Goal: Task Accomplishment & Management: Use online tool/utility

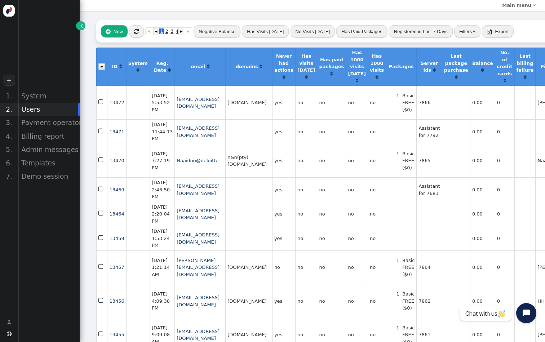
click at [134, 31] on span "" at bounding box center [136, 31] width 5 height 5
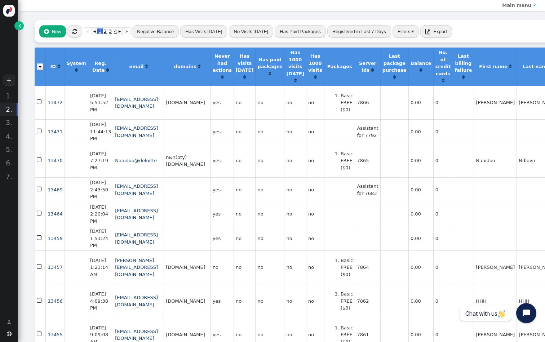
click at [76, 34] on span "" at bounding box center [74, 31] width 5 height 5
click at [75, 33] on span "" at bounding box center [74, 31] width 5 height 5
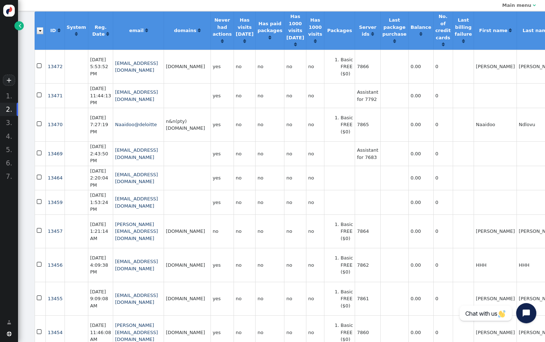
scroll to position [36, 0]
click at [380, 248] on td "7864" at bounding box center [366, 231] width 25 height 34
copy td "7864"
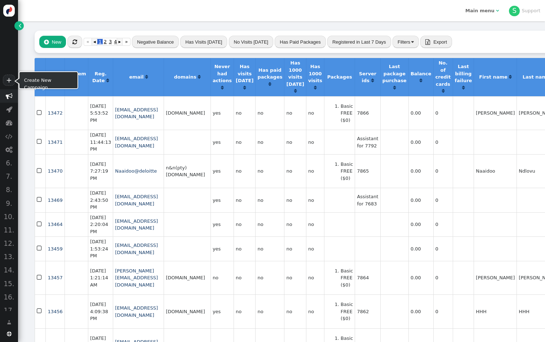
click at [11, 96] on span "" at bounding box center [9, 96] width 7 height 7
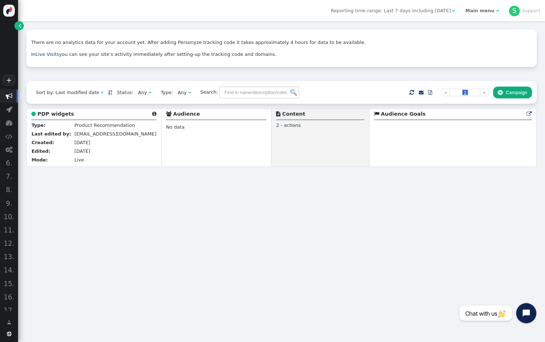
click at [22, 24] on link "" at bounding box center [18, 25] width 9 height 9
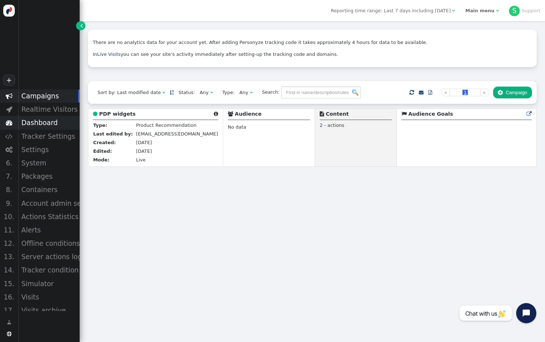
click at [58, 125] on div "Dashboard" at bounding box center [49, 122] width 62 height 13
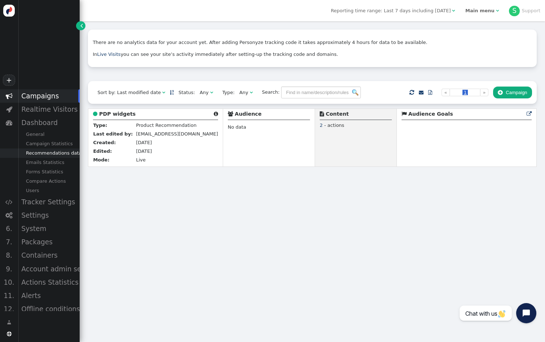
click at [57, 153] on div "Recommendations data" at bounding box center [49, 152] width 62 height 9
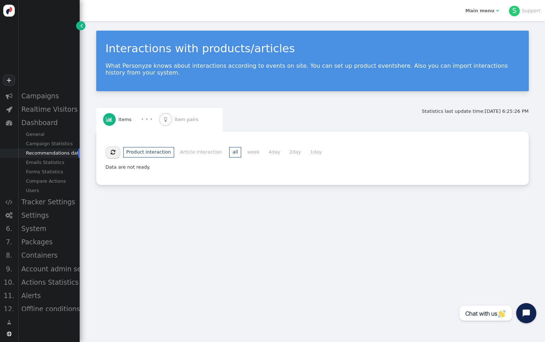
click at [308, 152] on li "1day" at bounding box center [316, 152] width 18 height 10
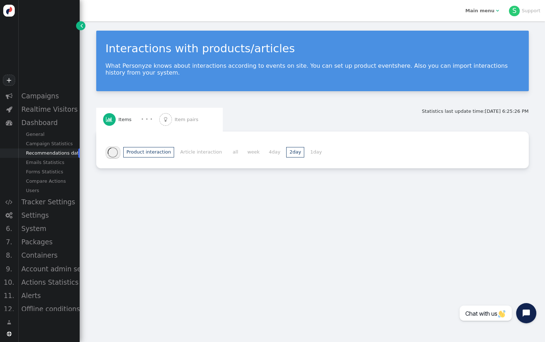
click at [286, 149] on li "2day" at bounding box center [295, 152] width 18 height 10
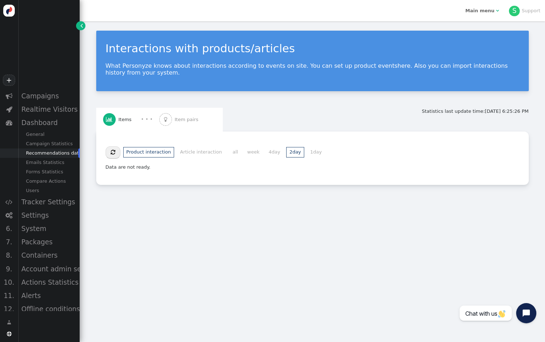
click at [268, 151] on li "4day" at bounding box center [274, 152] width 18 height 10
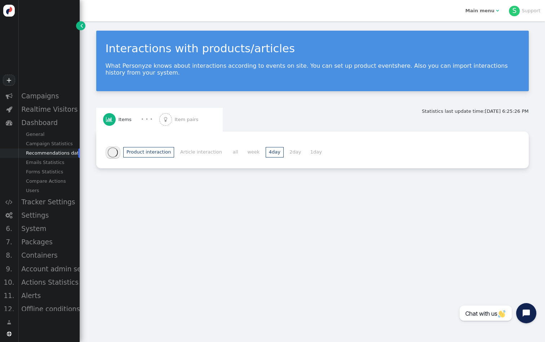
click at [253, 151] on li "week" at bounding box center [253, 152] width 19 height 10
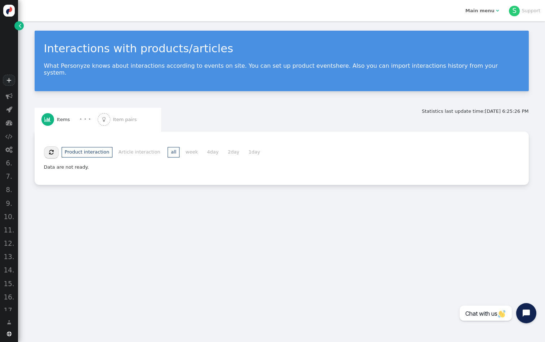
click at [21, 22] on span "" at bounding box center [20, 25] width 3 height 7
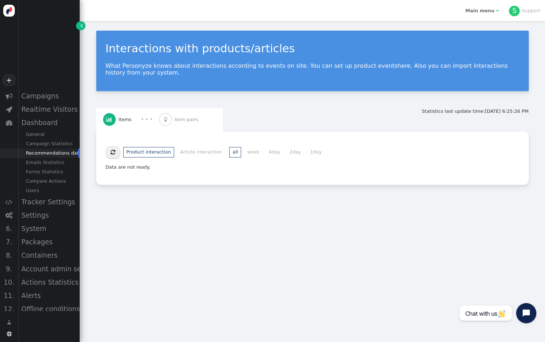
click at [488, 12] on b "Main menu" at bounding box center [479, 10] width 29 height 5
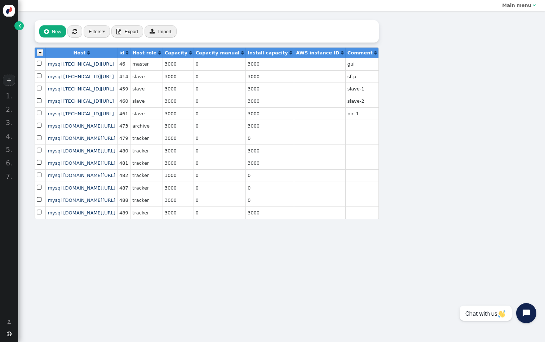
click at [18, 24] on link "" at bounding box center [18, 25] width 9 height 9
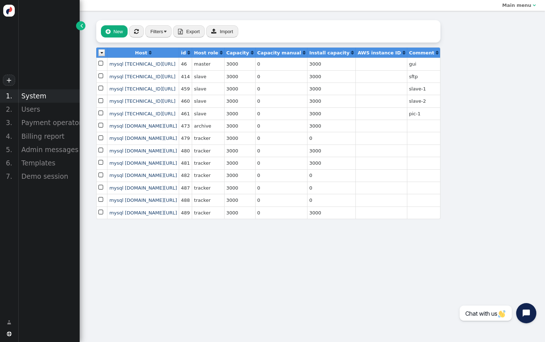
click at [39, 101] on div "System" at bounding box center [49, 95] width 62 height 13
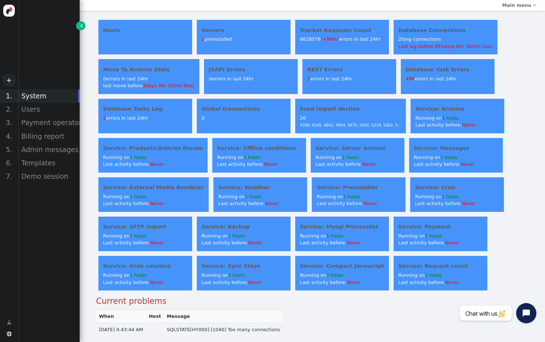
scroll to position [2, 0]
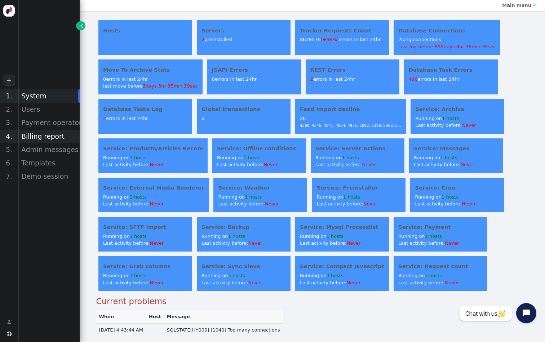
click at [43, 130] on div "Billing report" at bounding box center [49, 136] width 62 height 13
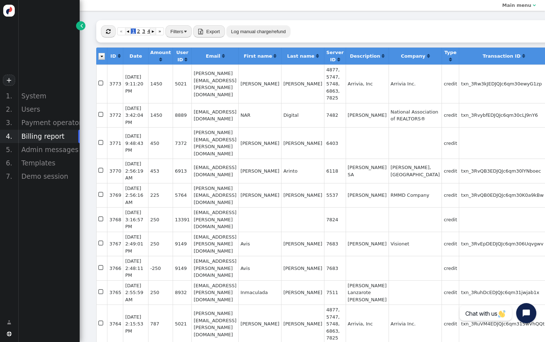
click at [111, 33] on button "" at bounding box center [108, 31] width 15 height 12
click at [103, 35] on button "" at bounding box center [108, 31] width 15 height 12
click at [35, 110] on div "Users" at bounding box center [49, 109] width 62 height 13
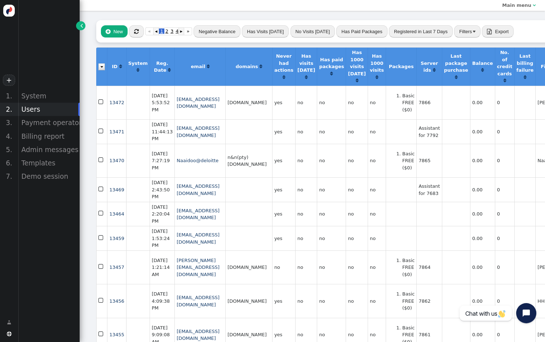
click at [218, 27] on button "Negative Balance" at bounding box center [216, 31] width 47 height 12
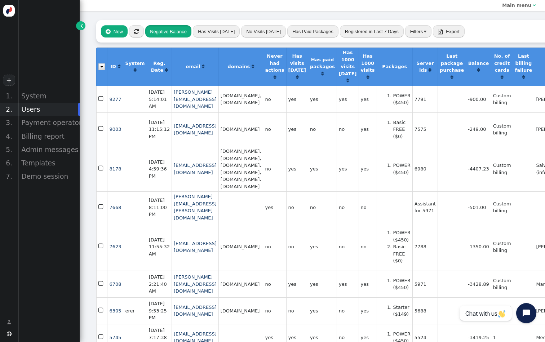
click at [183, 36] on button "Negative Balance" at bounding box center [168, 31] width 46 height 12
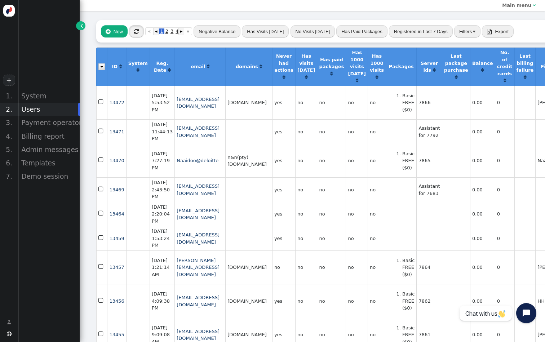
click at [137, 35] on button "" at bounding box center [136, 31] width 15 height 12
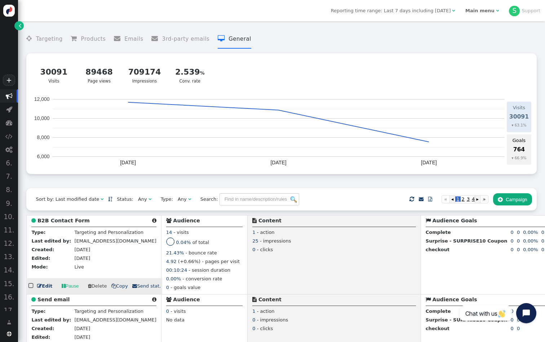
click at [81, 222] on b "B2B Contact Form" at bounding box center [63, 221] width 52 height 6
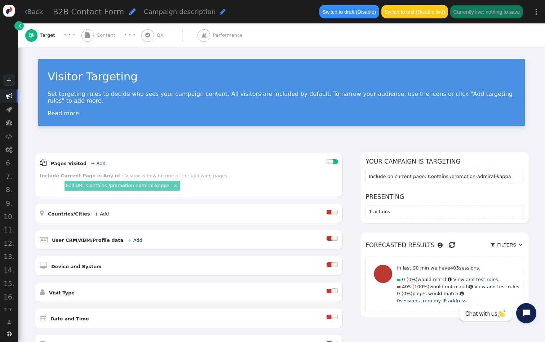
click at [4, 95] on span "" at bounding box center [9, 95] width 18 height 13
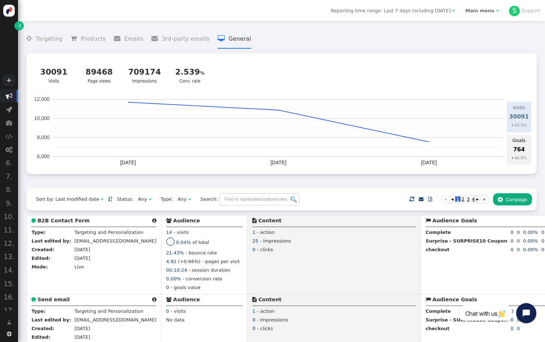
click at [480, 9] on b "Main menu" at bounding box center [479, 10] width 29 height 5
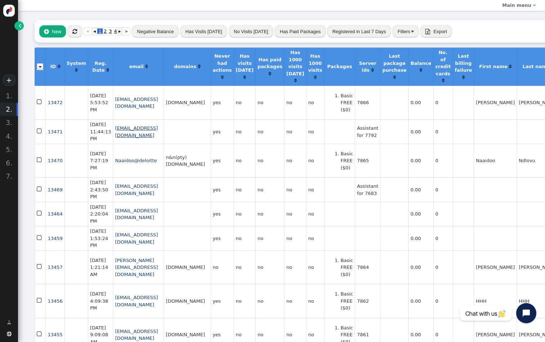
click at [115, 131] on link "[EMAIL_ADDRESS][DOMAIN_NAME]" at bounding box center [136, 131] width 43 height 13
click at [75, 35] on button "" at bounding box center [74, 31] width 15 height 12
click at [21, 25] on span "" at bounding box center [20, 25] width 3 height 7
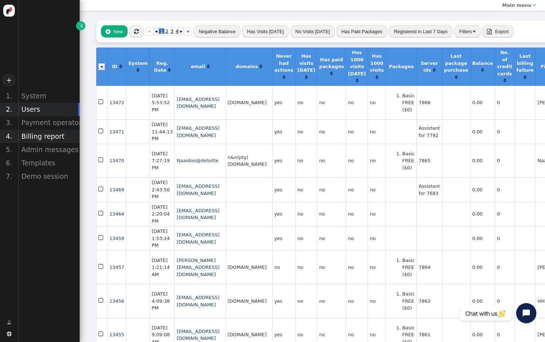
click at [44, 138] on div "Billing report" at bounding box center [49, 136] width 62 height 13
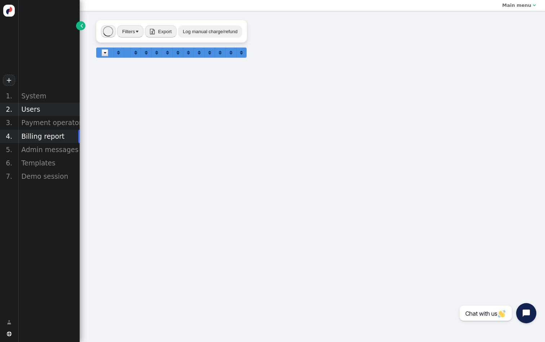
click at [36, 111] on div "Users" at bounding box center [49, 109] width 62 height 13
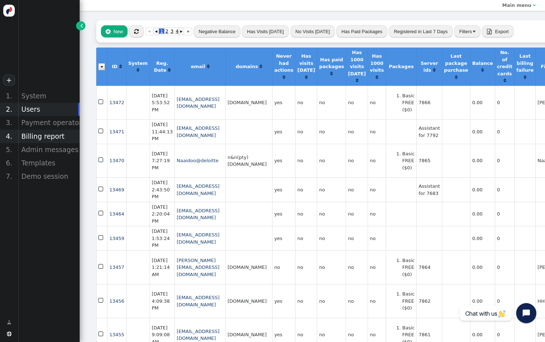
click at [49, 138] on div "Billing report" at bounding box center [49, 136] width 62 height 13
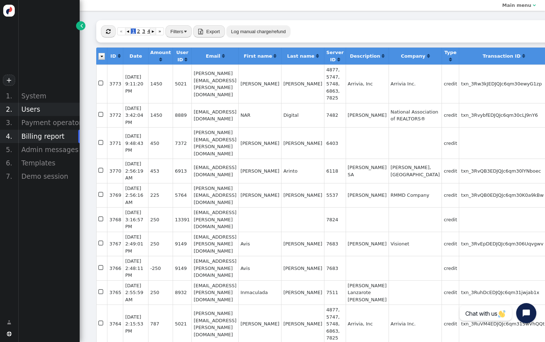
click at [46, 107] on div "Users" at bounding box center [49, 109] width 62 height 13
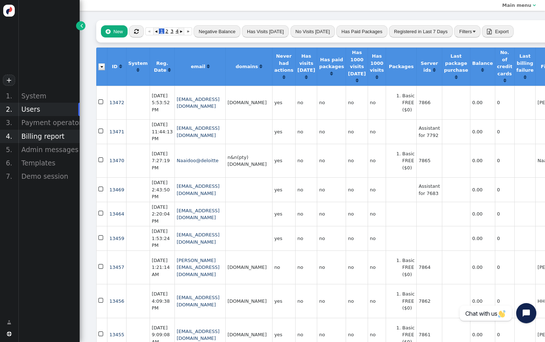
click at [55, 136] on div "Billing report" at bounding box center [49, 136] width 62 height 13
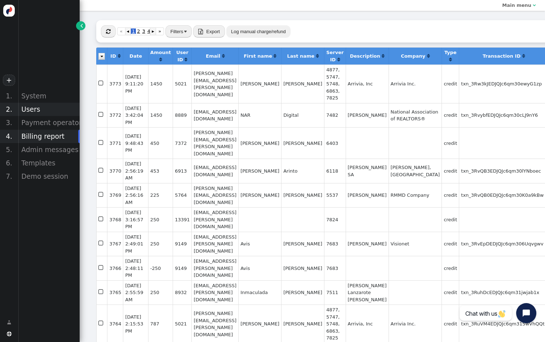
click at [41, 105] on div "Users" at bounding box center [49, 109] width 62 height 13
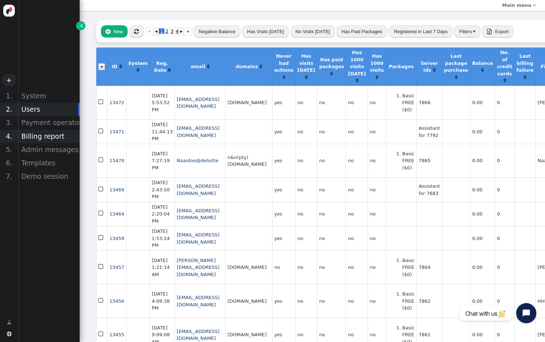
click at [47, 138] on div "Billing report" at bounding box center [49, 136] width 62 height 13
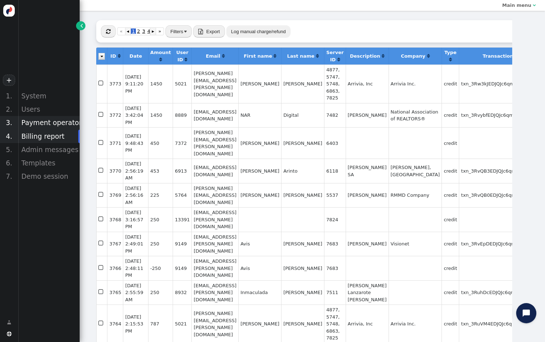
click at [46, 117] on div "Payment operators" at bounding box center [49, 122] width 62 height 13
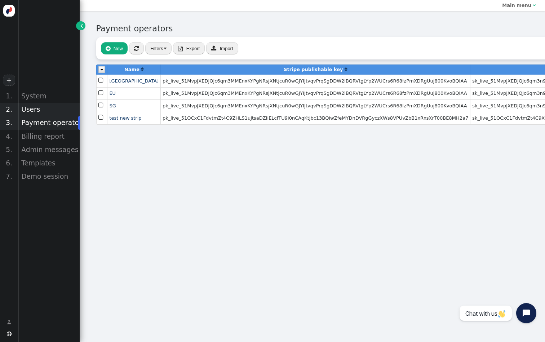
click at [41, 108] on div "Users" at bounding box center [49, 109] width 62 height 13
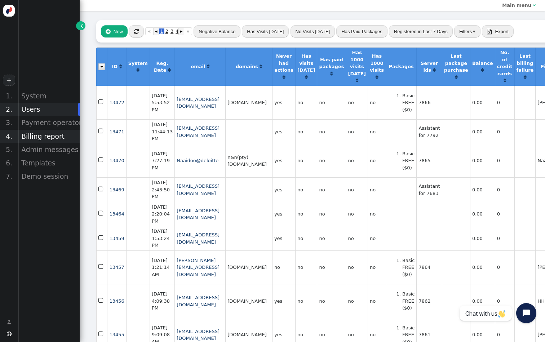
click at [49, 133] on div "Billing report" at bounding box center [49, 136] width 62 height 13
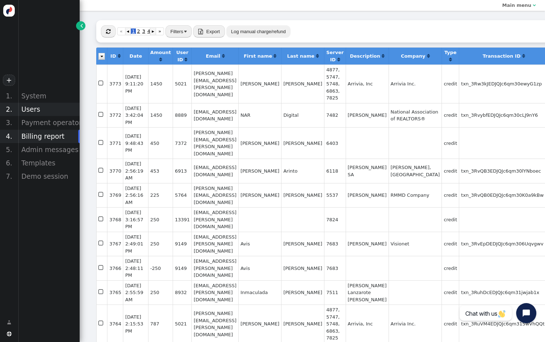
click at [41, 112] on div "Users" at bounding box center [49, 109] width 62 height 13
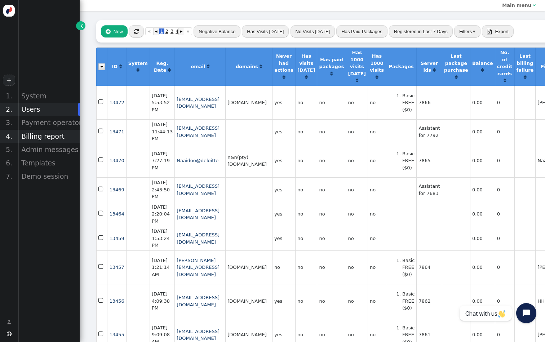
click at [46, 135] on div "Billing report" at bounding box center [49, 136] width 62 height 13
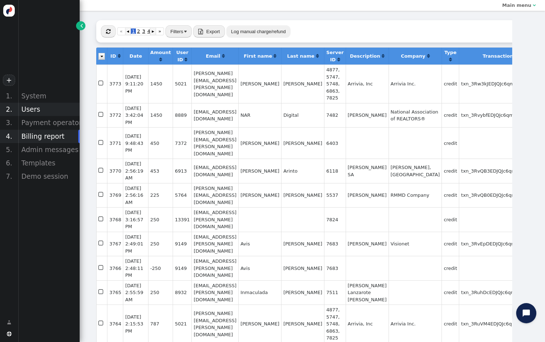
click at [40, 108] on div "Users" at bounding box center [49, 109] width 62 height 13
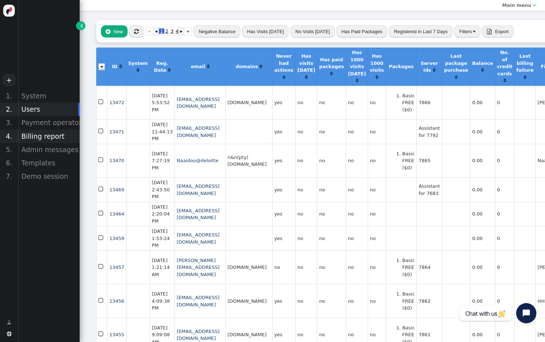
click at [46, 136] on div "Billing report" at bounding box center [49, 136] width 62 height 13
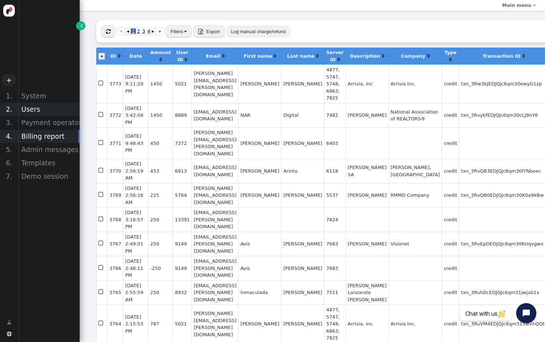
click at [36, 112] on div "Users" at bounding box center [49, 109] width 62 height 13
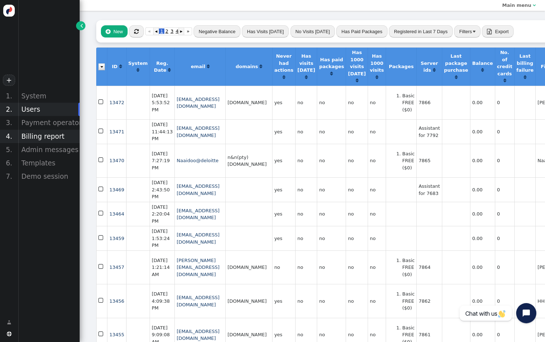
click at [40, 130] on div "Billing report" at bounding box center [49, 136] width 62 height 13
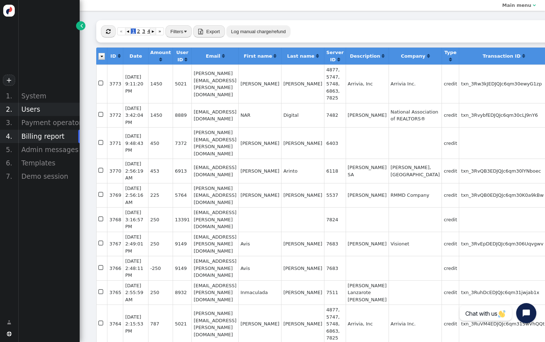
click at [39, 108] on div "Users" at bounding box center [49, 109] width 62 height 13
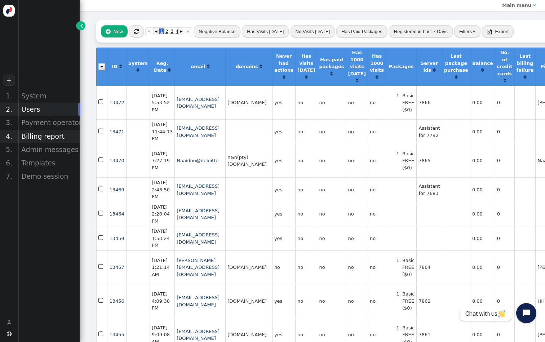
click at [44, 133] on div "Billing report" at bounding box center [49, 136] width 62 height 13
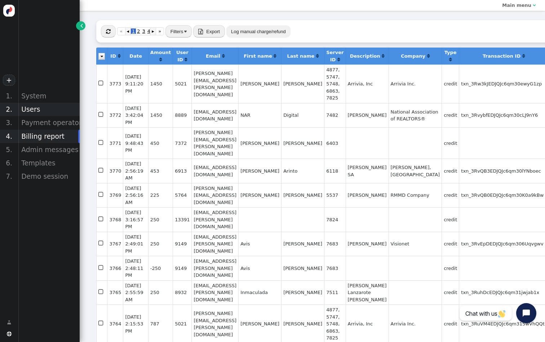
click at [41, 109] on div "Users" at bounding box center [49, 109] width 62 height 13
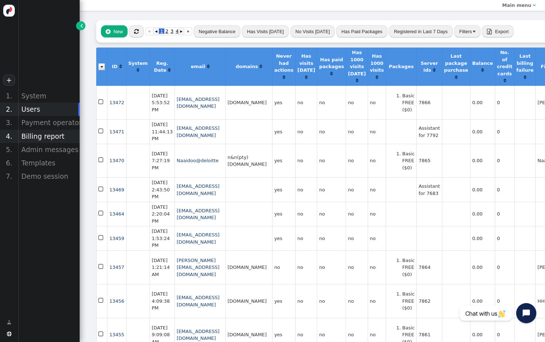
click at [48, 135] on div "Billing report" at bounding box center [49, 136] width 62 height 13
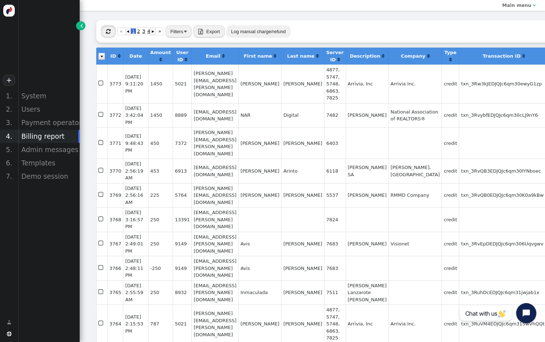
click at [109, 29] on span "" at bounding box center [108, 31] width 5 height 5
click at [116, 31] on div " « ◂ 1 2 3 4 ▸ » Filters  Export  Import Log manual charge/refund" at bounding box center [334, 31] width 477 height 22
click at [103, 28] on button "" at bounding box center [108, 31] width 15 height 12
click at [49, 108] on div "Users" at bounding box center [49, 109] width 62 height 13
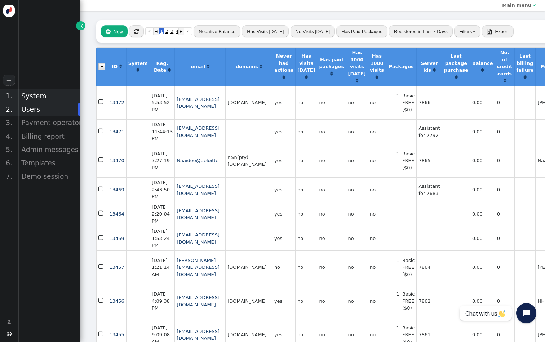
click at [49, 99] on div "System" at bounding box center [49, 95] width 62 height 13
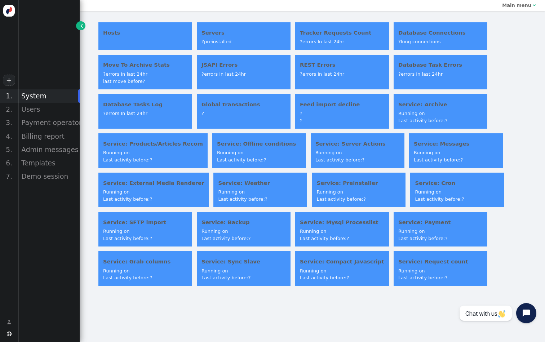
scroll to position [0, 0]
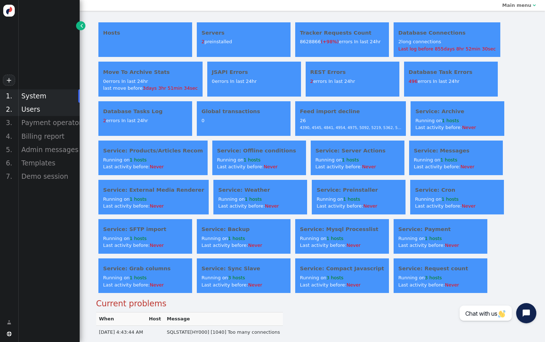
click at [31, 113] on div "Users" at bounding box center [49, 109] width 62 height 13
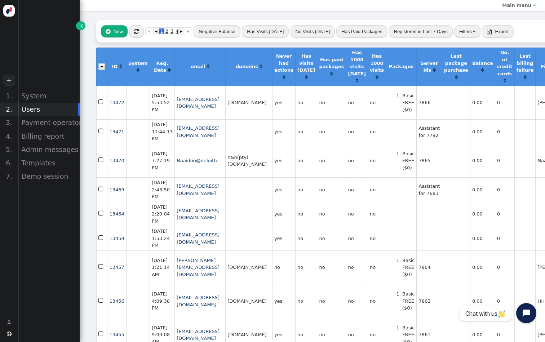
click at [460, 27] on button "Filters" at bounding box center [467, 31] width 26 height 12
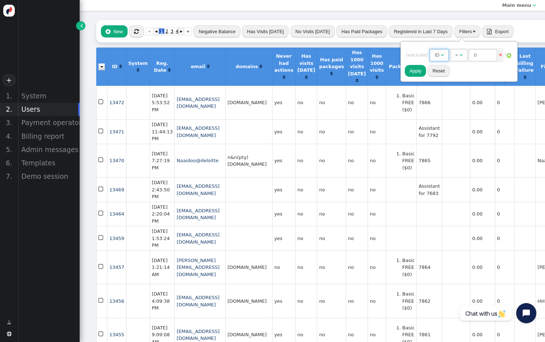
click at [448, 54] on span "ID " at bounding box center [438, 55] width 19 height 12
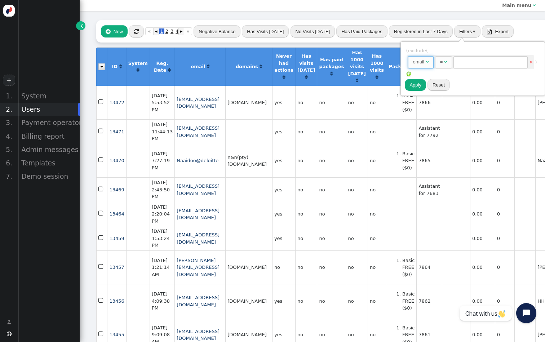
click at [441, 64] on div "=" at bounding box center [441, 61] width 3 height 7
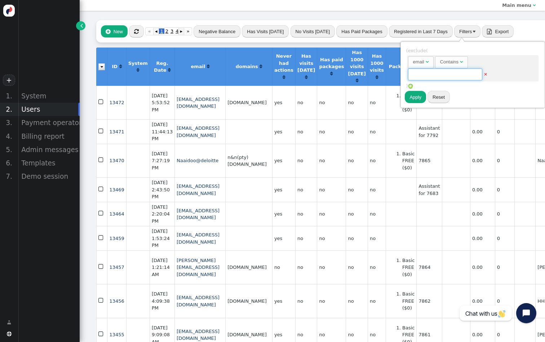
click at [442, 73] on input "text" at bounding box center [445, 74] width 74 height 12
type input "amazon"
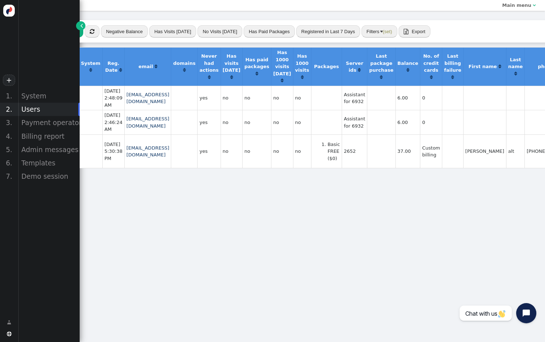
scroll to position [0, 44]
click at [354, 134] on td "Assistant for 6932" at bounding box center [354, 122] width 25 height 24
copy td "6932"
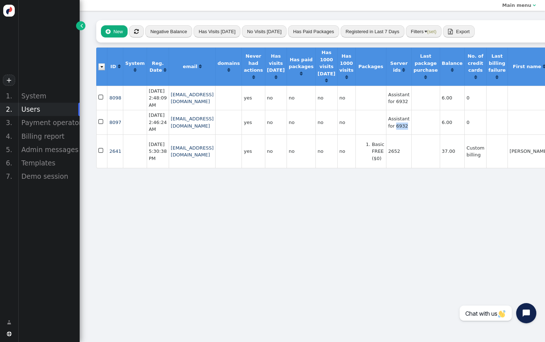
scroll to position [0, 0]
click at [58, 95] on div "System" at bounding box center [49, 95] width 62 height 13
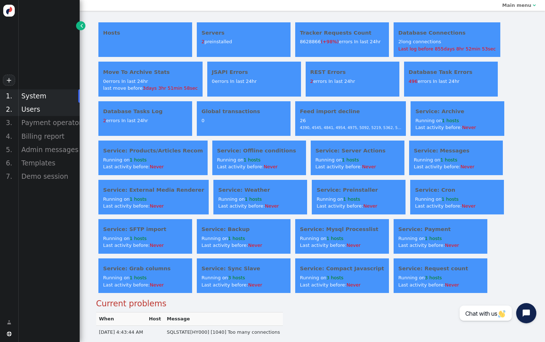
click at [36, 112] on div "Users" at bounding box center [49, 109] width 62 height 13
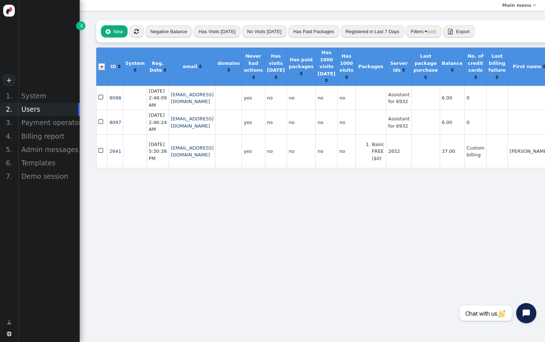
click at [396, 133] on td "Assistant for 6932" at bounding box center [398, 122] width 25 height 24
copy td "6932"
click at [41, 93] on div "System" at bounding box center [49, 95] width 62 height 13
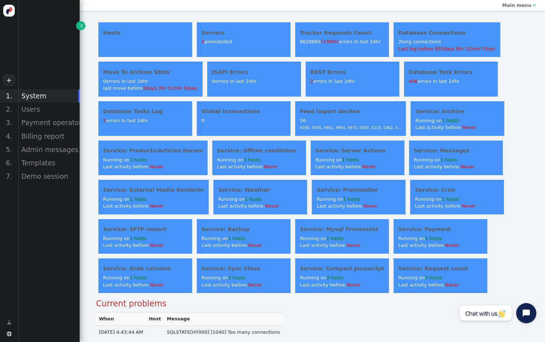
click at [210, 41] on div "2 preinstalled" at bounding box center [243, 41] width 84 height 7
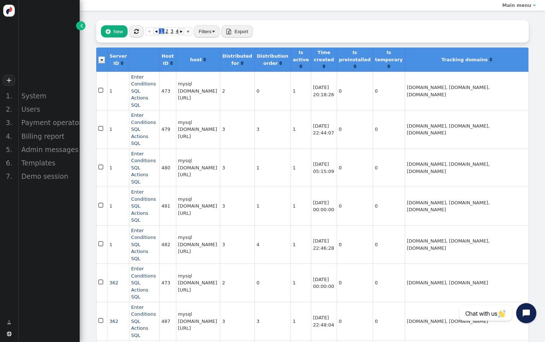
click at [114, 35] on button " New" at bounding box center [114, 31] width 27 height 12
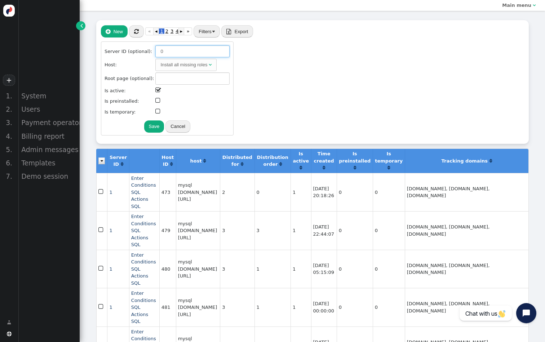
drag, startPoint x: 182, startPoint y: 53, endPoint x: 119, endPoint y: 53, distance: 62.3
click at [119, 53] on tr "Server ID (optional): 0" at bounding box center [167, 51] width 126 height 13
paste input "6932"
click at [195, 68] on div "Install all missing roles" at bounding box center [183, 64] width 47 height 7
type input "6932"
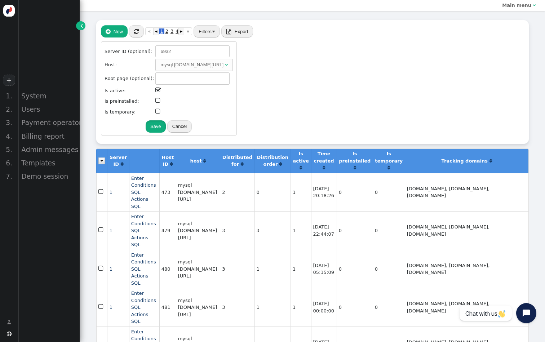
click at [166, 126] on button "Save" at bounding box center [156, 126] width 20 height 12
click at [223, 63] on div "mysql tr-07.cvw42kumgh7z.eu-west-1.rds.amazonaws.com/tracker" at bounding box center [191, 64] width 63 height 7
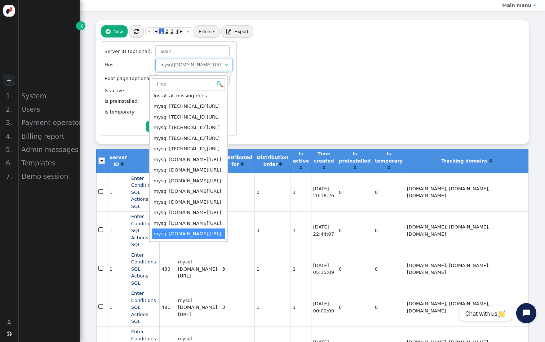
click at [336, 92] on div "Server ID (optional): 6932 Host: mysql tr-07.cvw42kumgh7z.eu-west-1.rds.amazona…" at bounding box center [312, 88] width 423 height 101
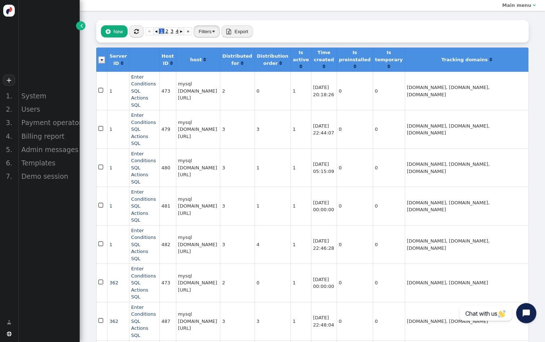
click at [213, 27] on button "Filters" at bounding box center [206, 31] width 26 height 12
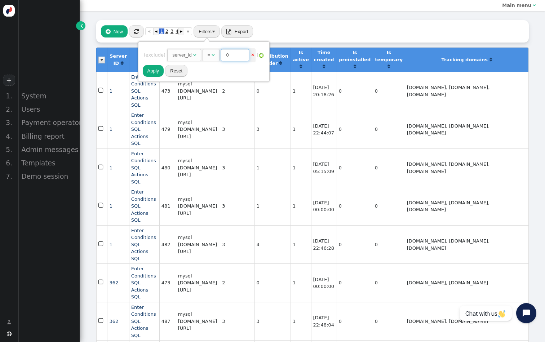
drag, startPoint x: 237, startPoint y: 54, endPoint x: 217, endPoint y: 54, distance: 19.8
click at [217, 54] on div "=  0" at bounding box center [226, 54] width 48 height 7
paste input "6932"
type input "6932"
click at [158, 74] on button "Apply" at bounding box center [153, 71] width 21 height 12
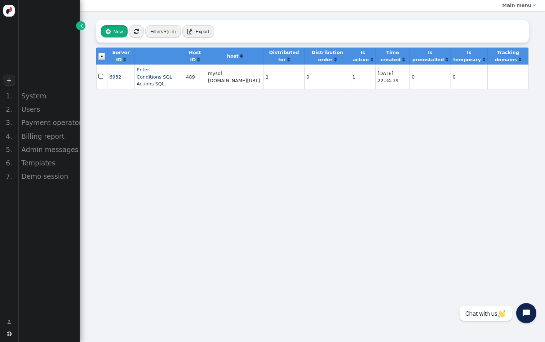
click at [110, 33] on span "" at bounding box center [108, 31] width 5 height 5
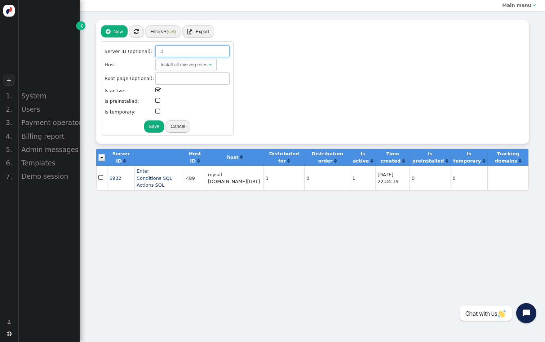
click at [159, 52] on input "0" at bounding box center [192, 51] width 74 height 12
paste input "6932"
click at [176, 63] on div "Install all missing roles" at bounding box center [183, 64] width 47 height 7
type input "6932"
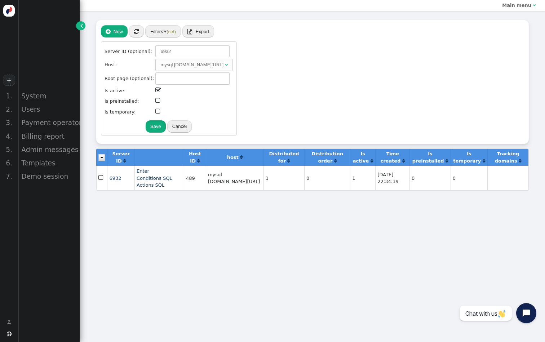
click at [166, 132] on button "Save" at bounding box center [156, 126] width 20 height 12
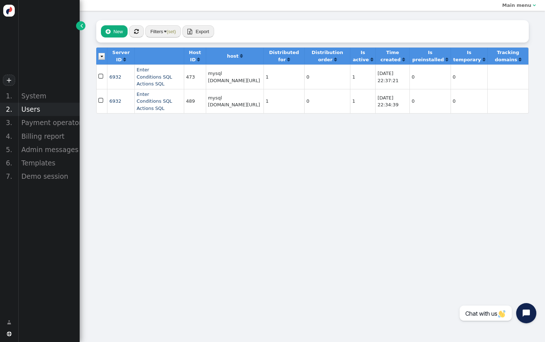
click at [43, 106] on div "Users" at bounding box center [49, 109] width 62 height 13
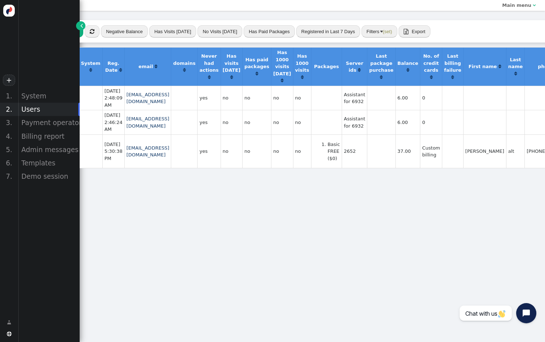
scroll to position [0, 44]
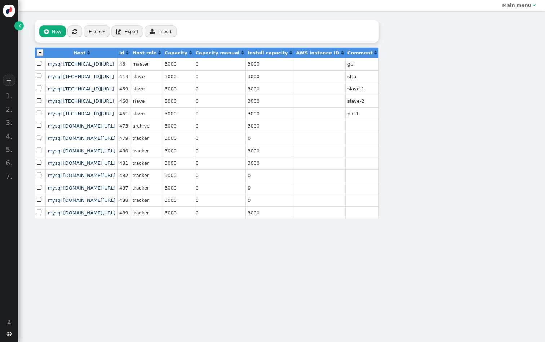
click at [19, 26] on span "" at bounding box center [20, 25] width 3 height 7
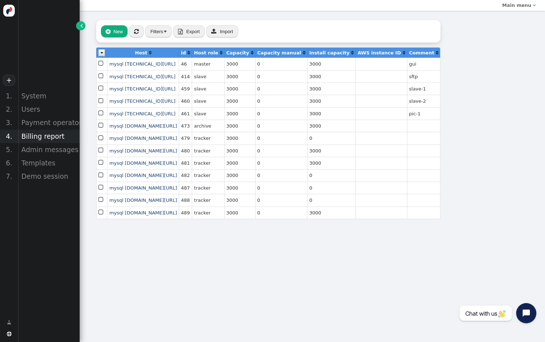
click at [41, 137] on div "Billing report" at bounding box center [49, 136] width 62 height 13
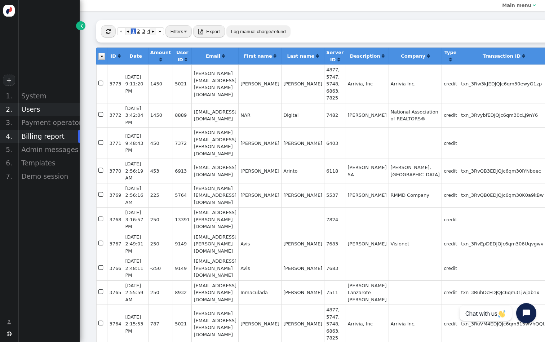
click at [49, 110] on div "Users" at bounding box center [49, 109] width 62 height 13
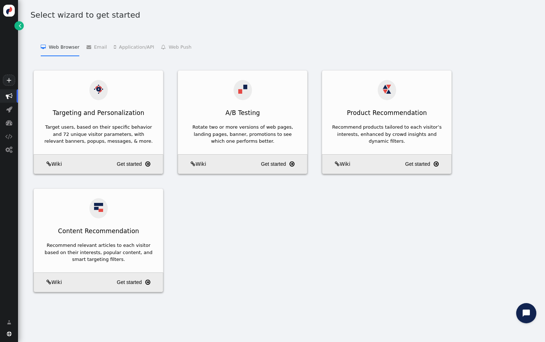
click at [22, 26] on link "" at bounding box center [18, 25] width 9 height 9
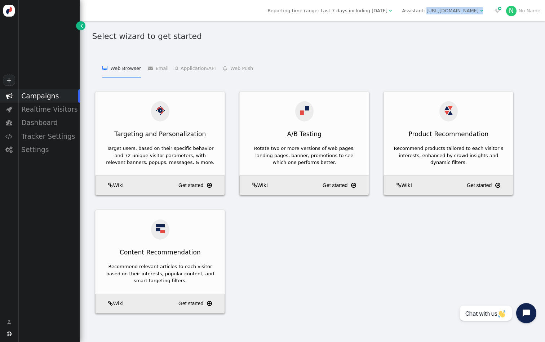
drag, startPoint x: 480, startPoint y: 16, endPoint x: 405, endPoint y: 12, distance: 74.7
click at [405, 12] on span "Assistant: [URL][DOMAIN_NAME] " at bounding box center [442, 10] width 90 height 11
copy div "[URL][DOMAIN_NAME] "
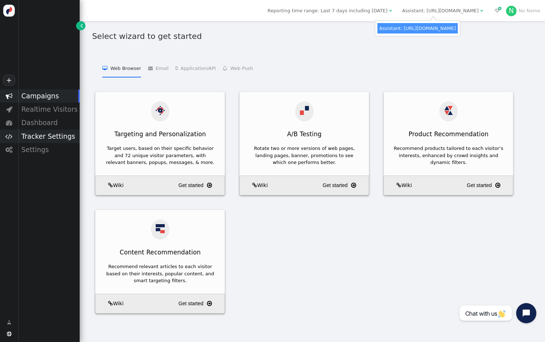
click at [54, 134] on div "Tracker Settings" at bounding box center [49, 136] width 62 height 13
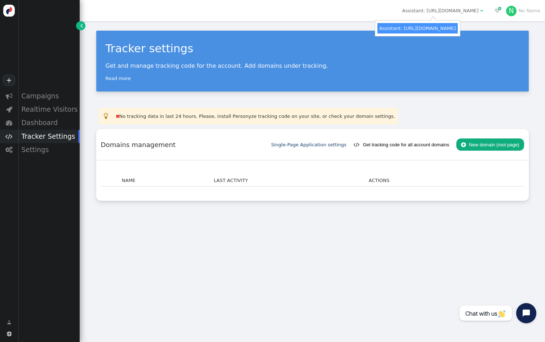
click at [251, 126] on div "  No tracking data in last 24 hours. Please, install Personyze tracking code …" at bounding box center [312, 154] width 432 height 93
click at [478, 145] on button " New domain (root page)" at bounding box center [490, 144] width 68 height 12
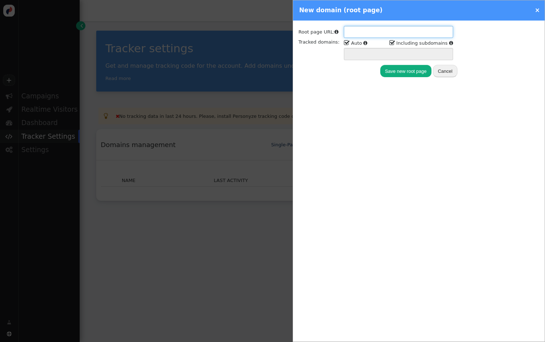
click at [361, 36] on input "text" at bounding box center [398, 32] width 109 height 12
paste input "https://buywithprime.amazon.com "
type input "https://buywithprime.amazon.com"
type input "buywithprime.amazon.com *.buywithprime.amazon.com"
type input "https://buywithprime.amazon.com"
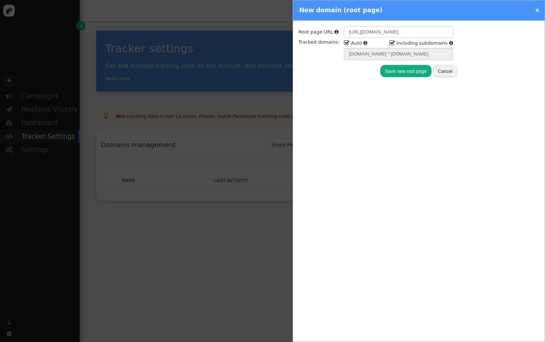
click at [412, 75] on button "Save new root page" at bounding box center [405, 71] width 51 height 12
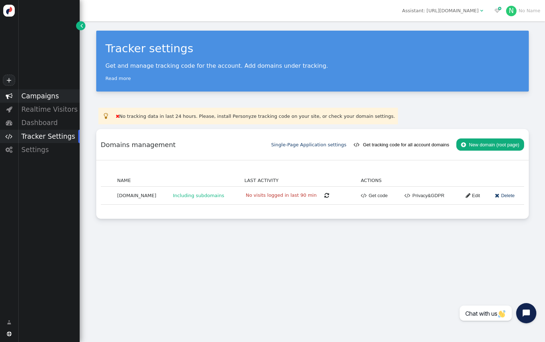
click at [43, 95] on div "Campaigns" at bounding box center [49, 95] width 62 height 13
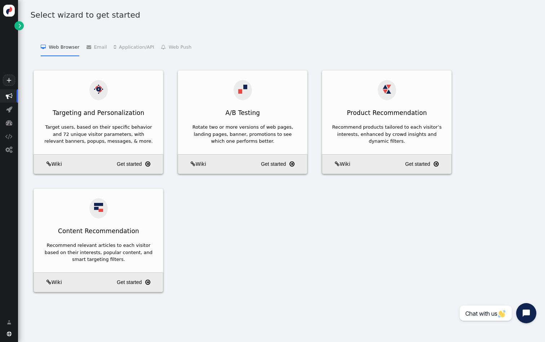
click at [91, 44] on li " Email   Email Personalization    Add Product Recommendations to 3rd Party Em…" at bounding box center [96, 46] width 21 height 18
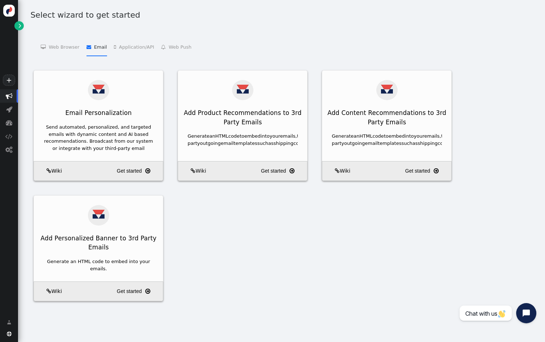
click at [146, 44] on li " Application/API   Targeting and Personalization for Applications    Product …" at bounding box center [134, 46] width 40 height 18
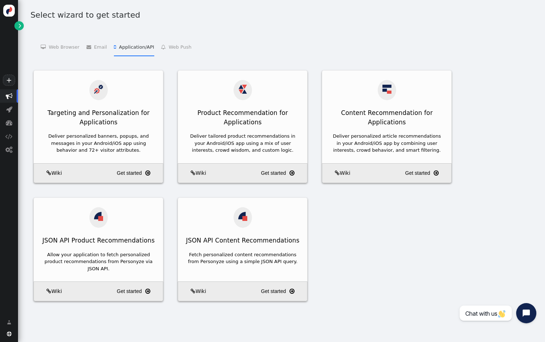
click at [177, 46] on li " Web Push   Web Push Subscribe    Web Push Send " at bounding box center [176, 46] width 30 height 18
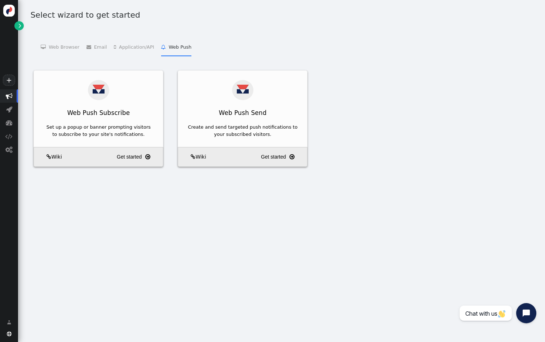
click at [119, 39] on li " Application/API   Targeting and Personalization for Applications    Product …" at bounding box center [134, 46] width 40 height 18
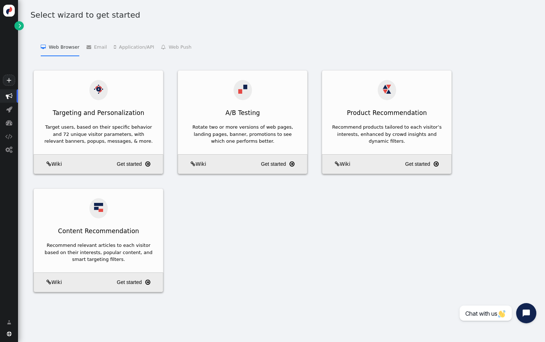
click at [69, 45] on li " Web Browser   Targeting and Personalization    A/B Testing    Product Recom…" at bounding box center [60, 46] width 39 height 18
click at [92, 43] on li " Email   Email Personalization    Add Product Recommendations to 3rd Party Em…" at bounding box center [96, 46] width 21 height 18
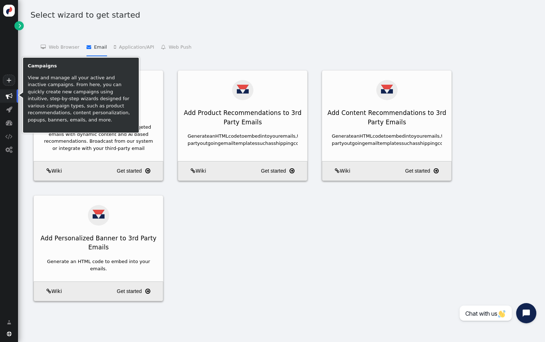
click at [8, 97] on span "" at bounding box center [9, 96] width 7 height 7
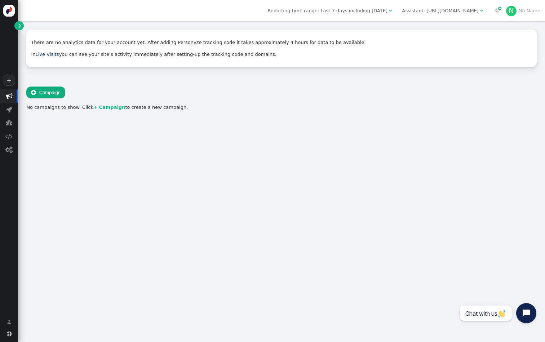
click at [23, 31] on div "There are no analytics data for your account yet. After adding Personyze tracki…" at bounding box center [281, 67] width 527 height 93
click at [21, 29] on span "" at bounding box center [20, 25] width 3 height 7
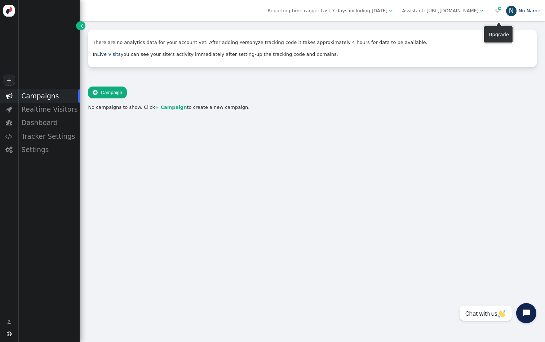
click at [510, 12] on div "N" at bounding box center [511, 11] width 11 height 11
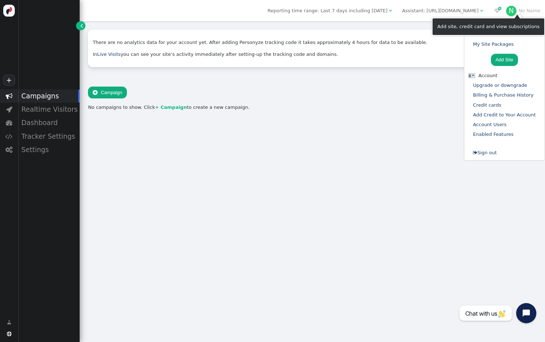
click at [500, 150] on form " Sign out" at bounding box center [485, 153] width 36 height 10
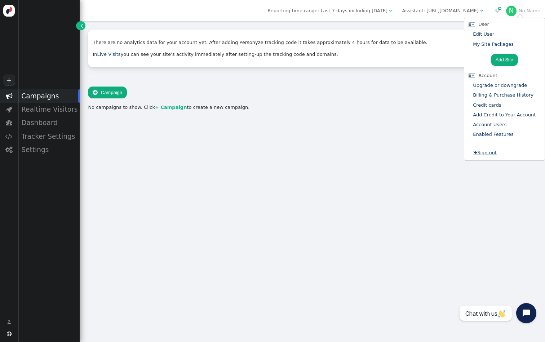
click at [494, 152] on link " Sign out" at bounding box center [485, 152] width 24 height 5
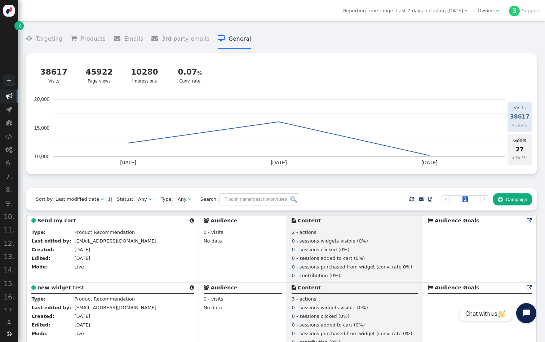
click at [485, 11] on div "Owner:" at bounding box center [485, 10] width 17 height 7
